Goal: Navigation & Orientation: Find specific page/section

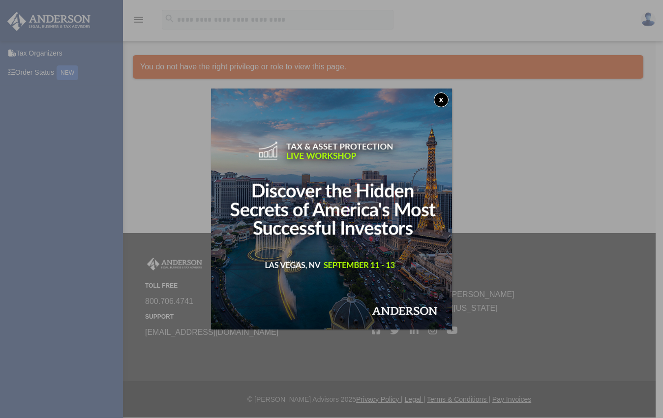
click at [450, 101] on img at bounding box center [331, 209] width 241 height 241
click at [440, 99] on button "x" at bounding box center [441, 99] width 15 height 15
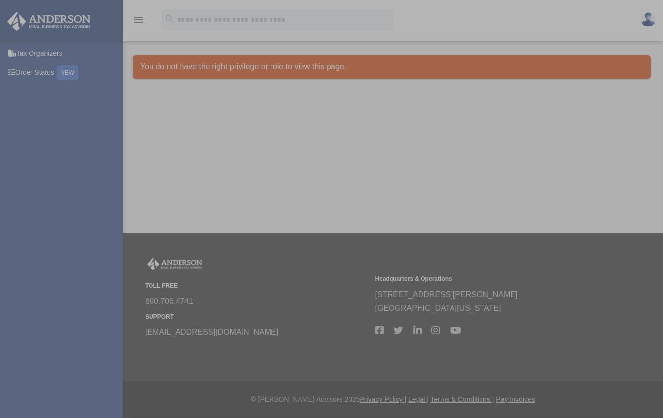
click at [442, 99] on div "Dashboard date_range Published on Last updated [DATE] [DATE] by [PERSON_NAME] A…" at bounding box center [392, 75] width 518 height 64
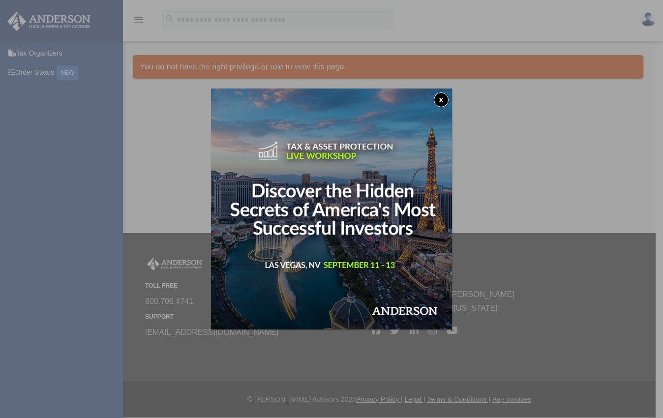
click at [648, 19] on div "x" at bounding box center [331, 209] width 663 height 418
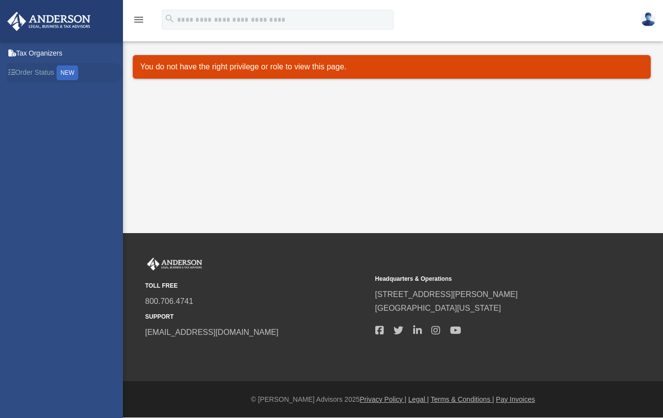
click at [20, 71] on link "Order Status NEW" at bounding box center [65, 73] width 116 height 20
click at [36, 53] on link "Tax Organizers" at bounding box center [65, 53] width 116 height 20
click at [36, 74] on link "Order Status NEW" at bounding box center [65, 73] width 116 height 20
click at [141, 21] on icon "menu" at bounding box center [139, 20] width 12 height 12
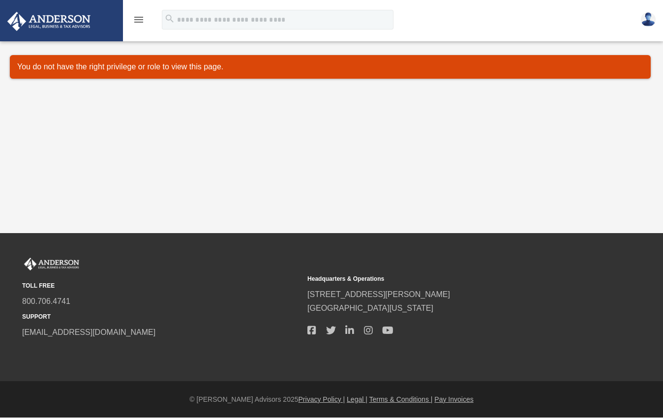
click at [141, 21] on icon "menu" at bounding box center [139, 20] width 12 height 12
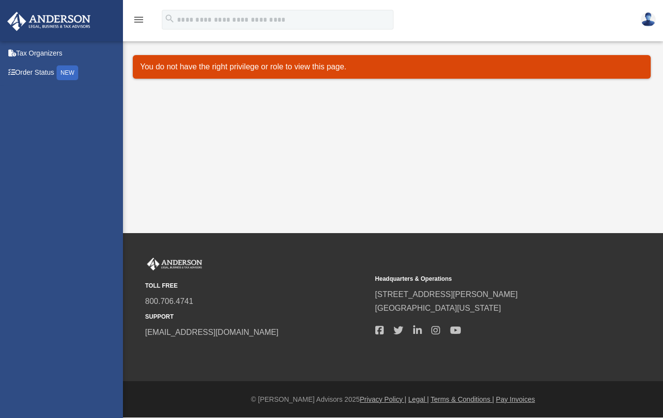
click at [645, 23] on img at bounding box center [648, 19] width 15 height 14
click at [570, 45] on link "Logout" at bounding box center [573, 45] width 46 height 18
click at [645, 20] on img at bounding box center [648, 19] width 15 height 14
click at [564, 41] on link "Logout" at bounding box center [573, 45] width 46 height 18
click at [51, 27] on img at bounding box center [48, 21] width 89 height 19
